Goal: Task Accomplishment & Management: Use online tool/utility

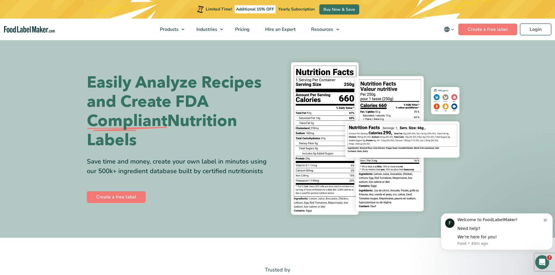
click at [535, 31] on link "Login" at bounding box center [535, 30] width 31 height 12
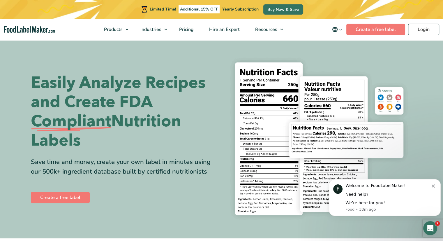
click at [0, 109] on section "Easily Analyze Recipes and Create FDA Compliant Nutrition Labels Save time and …" at bounding box center [221, 138] width 443 height 199
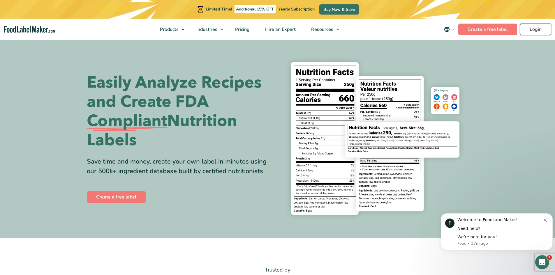
click at [443, 32] on link "Login" at bounding box center [535, 30] width 31 height 12
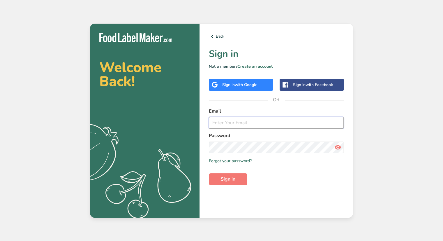
click at [225, 127] on input "email" at bounding box center [276, 123] width 135 height 12
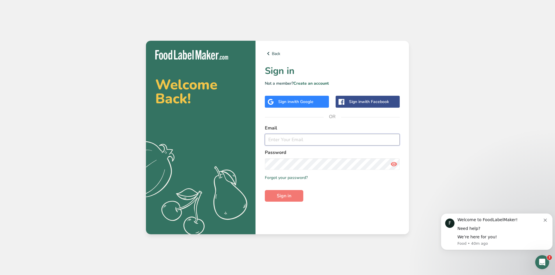
drag, startPoint x: 273, startPoint y: 142, endPoint x: 268, endPoint y: 136, distance: 8.3
click at [266, 135] on input "email" at bounding box center [332, 140] width 135 height 12
paste input "[PERSON_NAME][EMAIL_ADDRESS][PERSON_NAME][DOMAIN_NAME]"
type input "[PERSON_NAME][EMAIL_ADDRESS][PERSON_NAME][DOMAIN_NAME]"
click at [283, 196] on span "Sign in" at bounding box center [284, 195] width 15 height 7
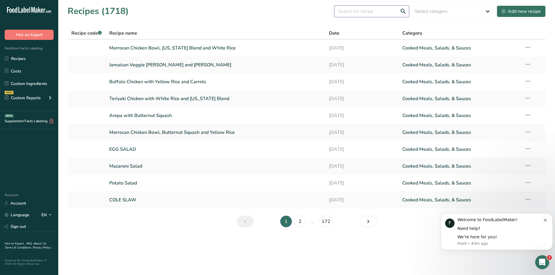
click at [366, 15] on input "text" at bounding box center [371, 12] width 75 height 12
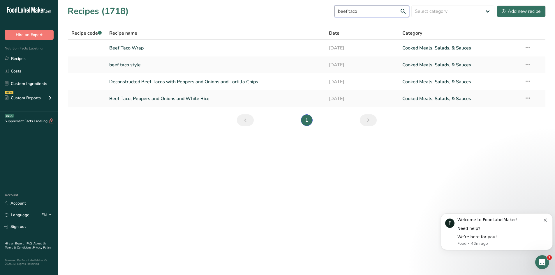
type input "beef taco"
click at [194, 101] on link "Beef Taco, Peppers and Onions and White Rice" at bounding box center [215, 99] width 213 height 12
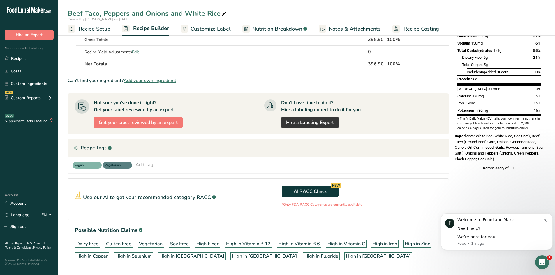
scroll to position [130, 0]
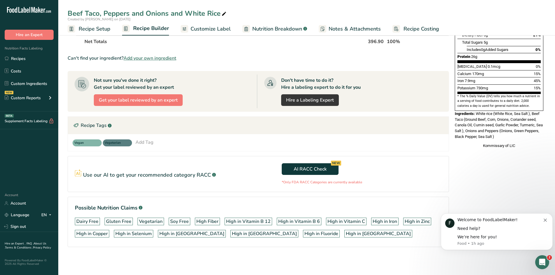
click at [545, 217] on button "Dismiss notification" at bounding box center [545, 219] width 5 height 5
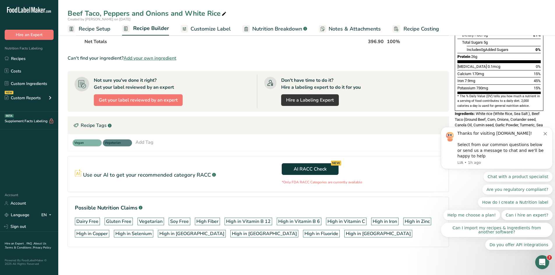
click at [546, 134] on icon "Dismiss notification" at bounding box center [544, 133] width 3 height 3
